Goal: Task Accomplishment & Management: Manage account settings

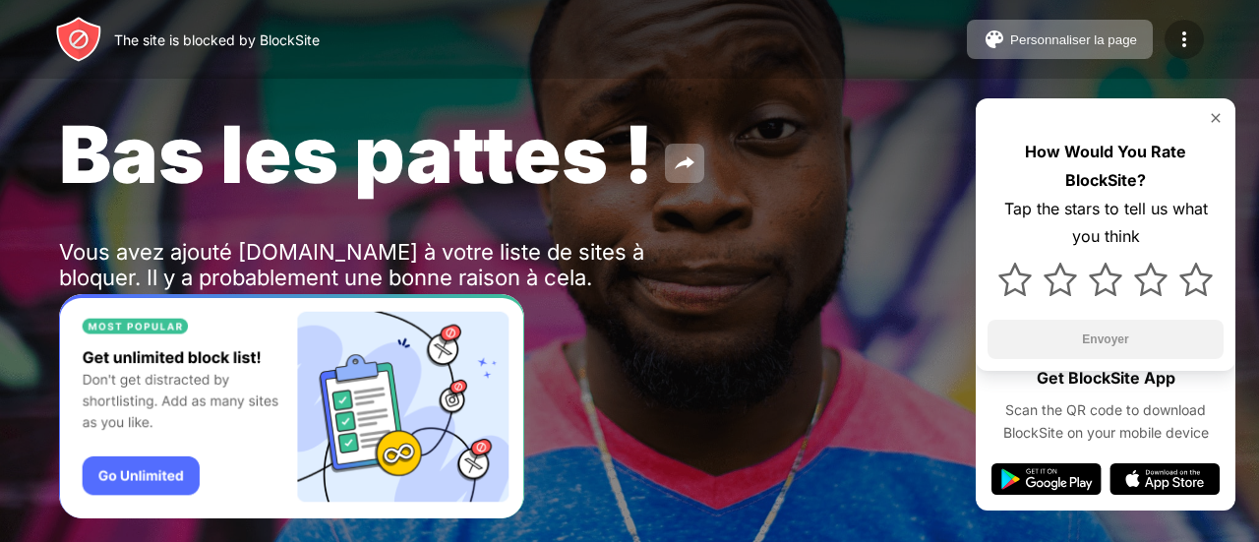
click at [1182, 50] on img at bounding box center [1184, 40] width 24 height 24
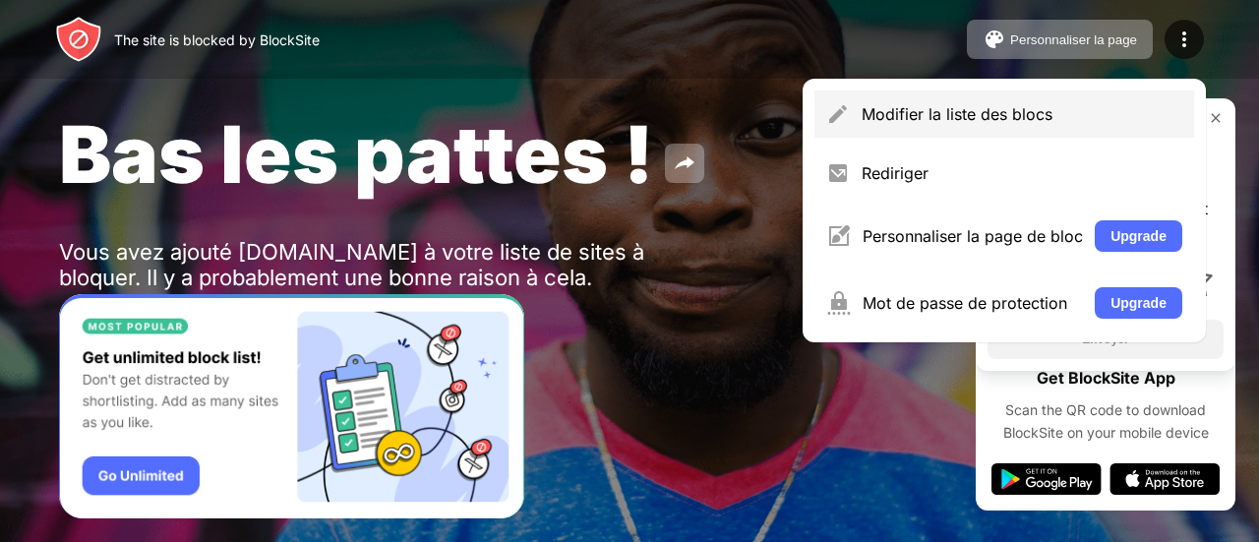
click at [1064, 99] on div "Modifier la liste des blocs" at bounding box center [1004, 113] width 380 height 47
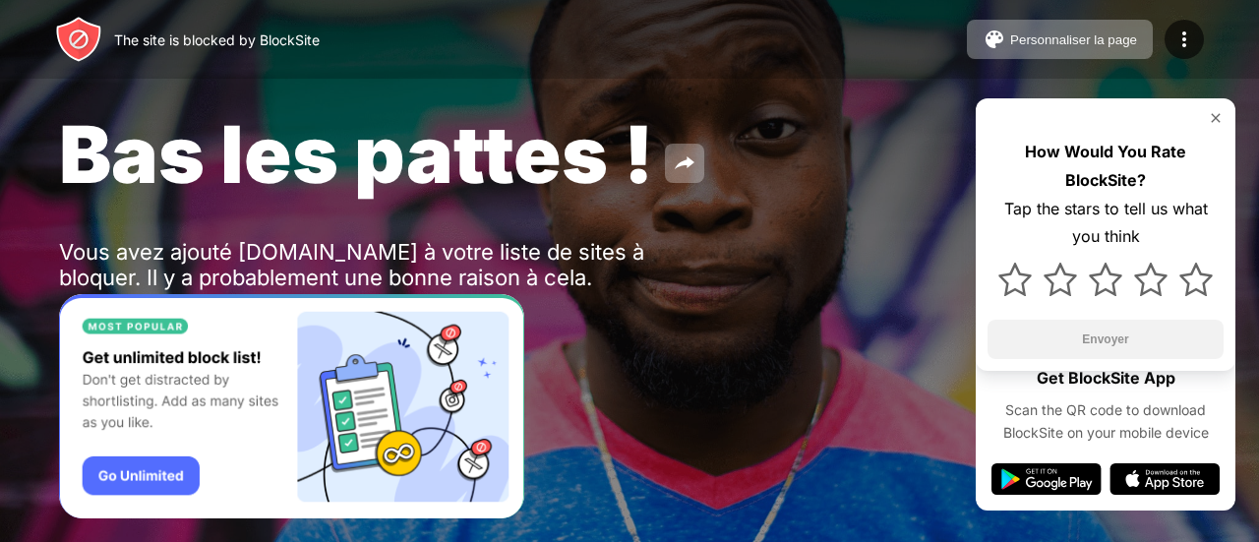
click at [922, 103] on div "Bas les pattes ! Vous avez ajouté instagram.com à votre liste de sites à bloque…" at bounding box center [629, 227] width 1259 height 455
click at [1165, 34] on div at bounding box center [1184, 39] width 39 height 39
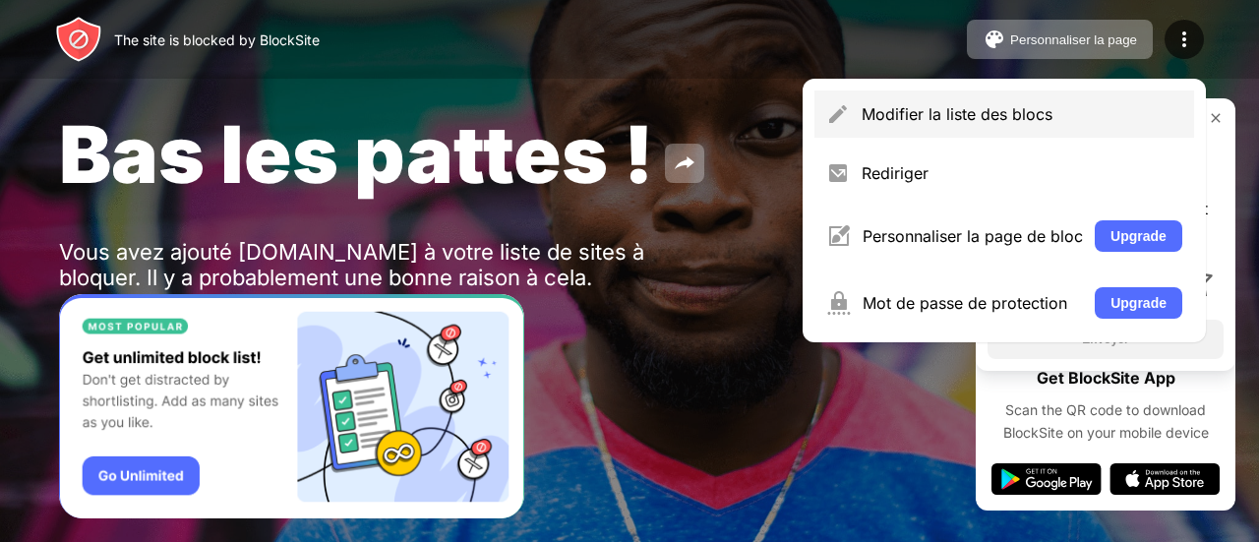
click at [1023, 123] on div "Modifier la liste des blocs" at bounding box center [1004, 113] width 380 height 47
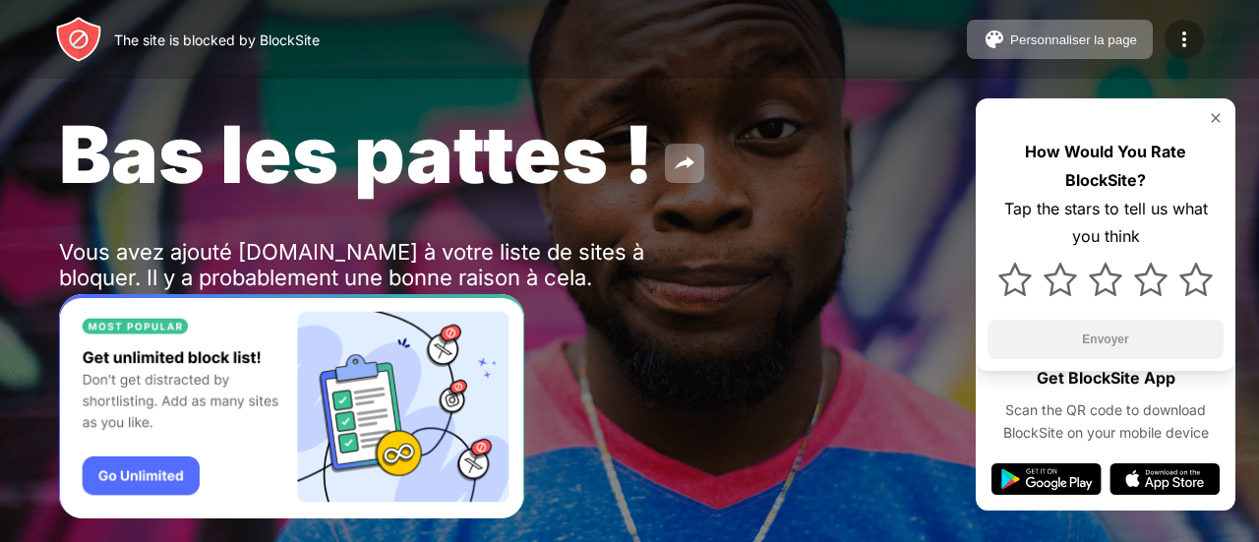
click at [1181, 29] on img at bounding box center [1184, 40] width 24 height 24
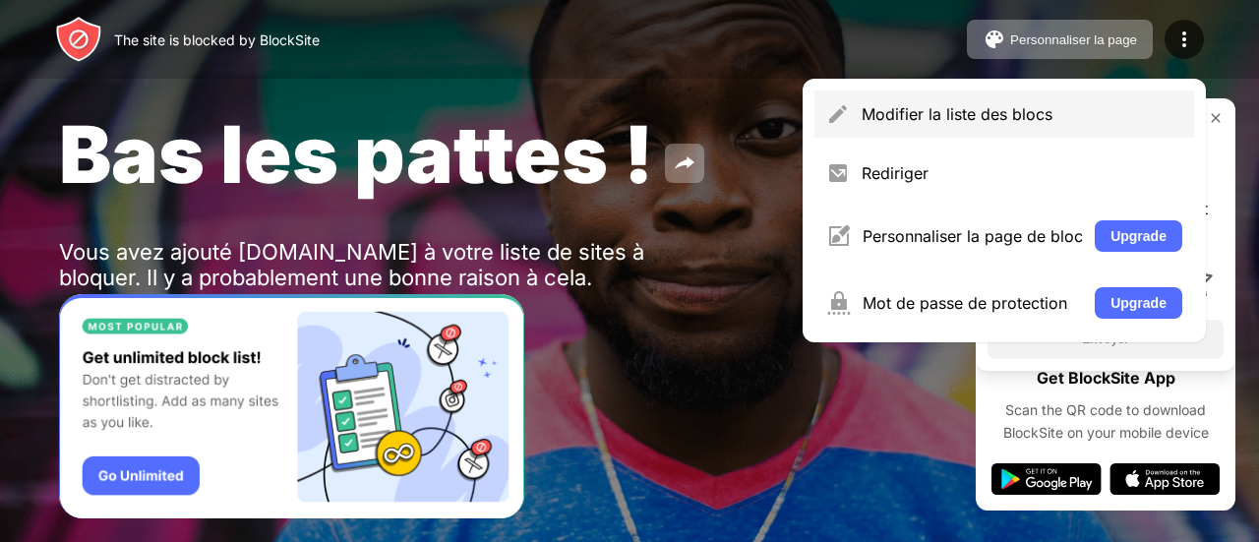
click at [905, 137] on div "Modifier la liste des blocs" at bounding box center [1004, 113] width 380 height 47
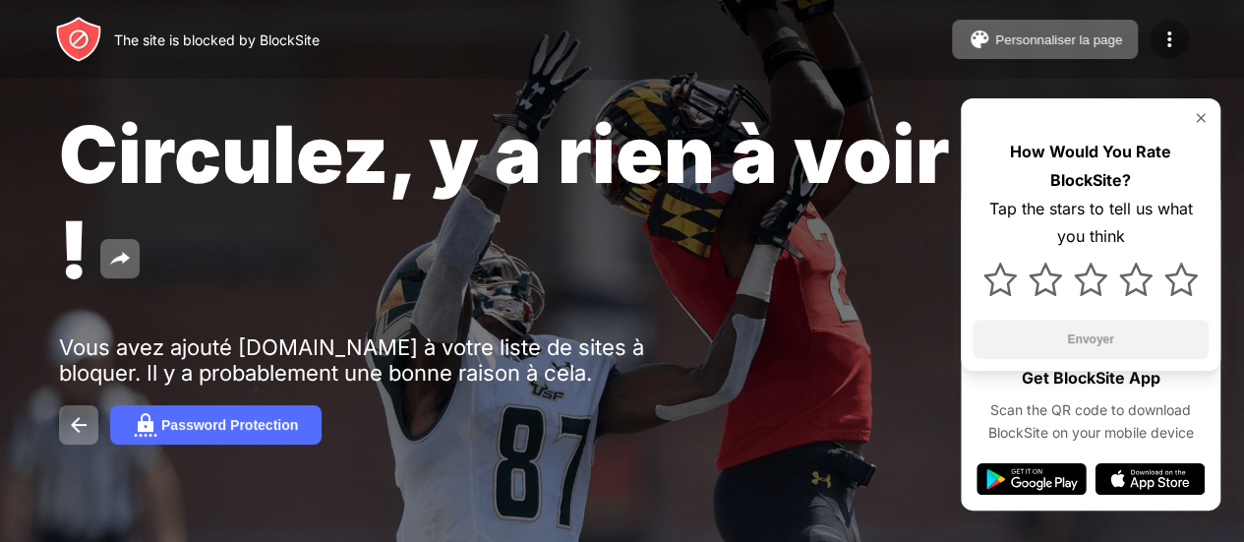
click at [1168, 51] on div at bounding box center [1169, 39] width 39 height 39
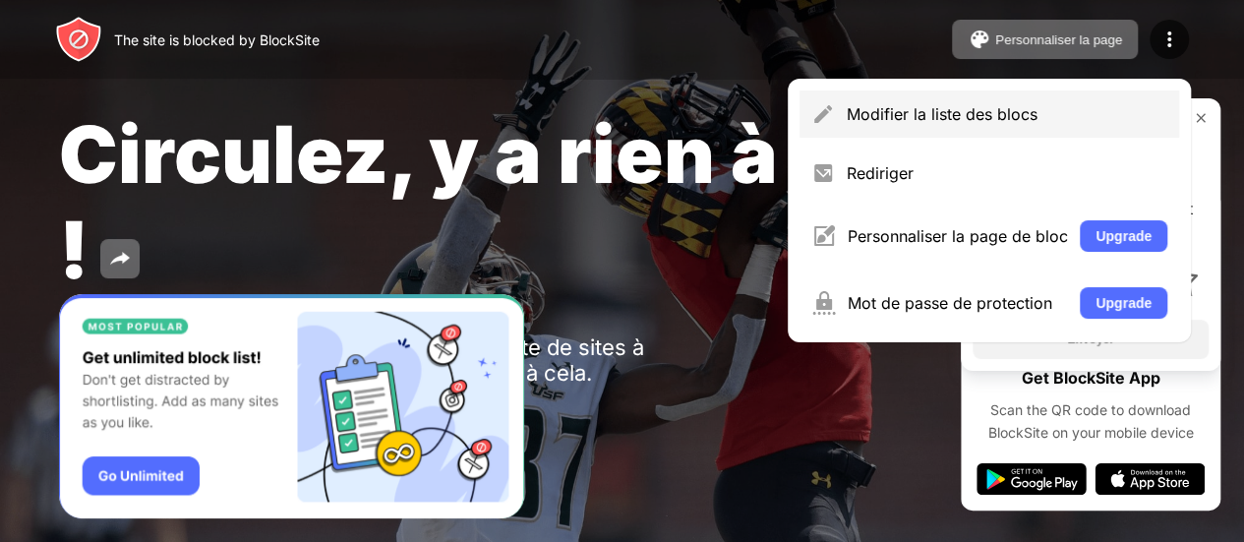
click at [928, 119] on div "Modifier la liste des blocs" at bounding box center [1007, 114] width 321 height 20
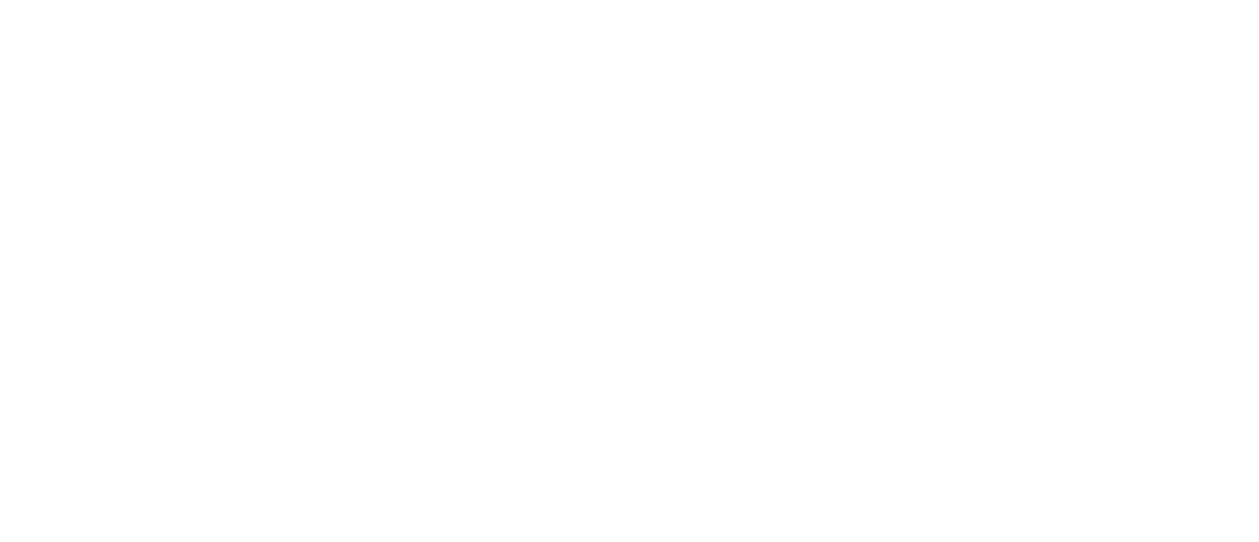
click at [761, 0] on html at bounding box center [629, 0] width 1259 height 0
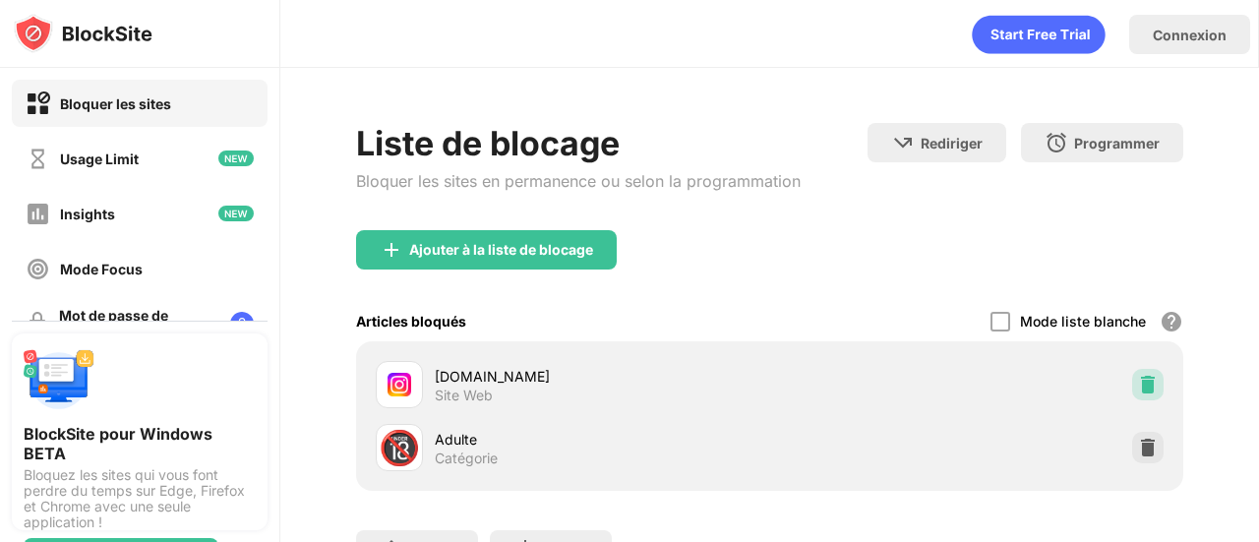
click at [1132, 387] on div at bounding box center [1147, 384] width 31 height 31
